Goal: Task Accomplishment & Management: Use online tool/utility

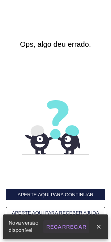
click at [0, 0] on slot "Recarregar" at bounding box center [0, 0] width 0 height 0
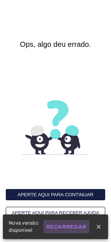
click at [70, 224] on button "Recarregar" at bounding box center [67, 226] width 46 height 13
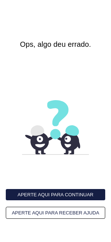
click at [76, 8] on interface-delivery-control-page at bounding box center [55, 121] width 111 height 242
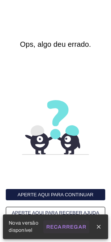
click at [60, 222] on button "Recarregar" at bounding box center [67, 226] width 46 height 13
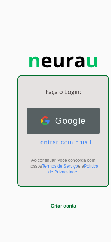
click at [63, 123] on span "Google" at bounding box center [68, 121] width 37 height 10
